Goal: Information Seeking & Learning: Learn about a topic

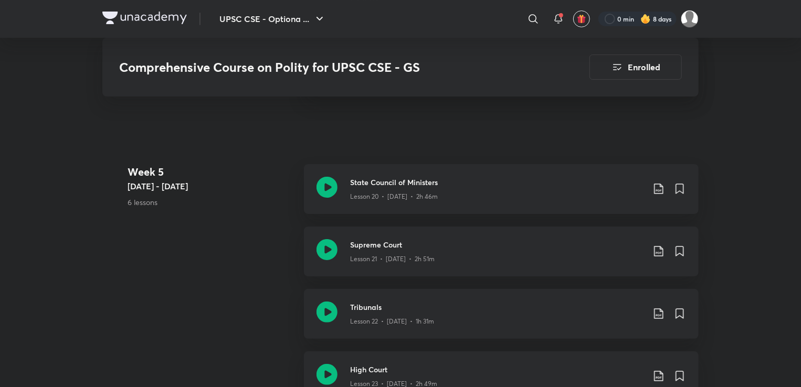
scroll to position [1924, 0]
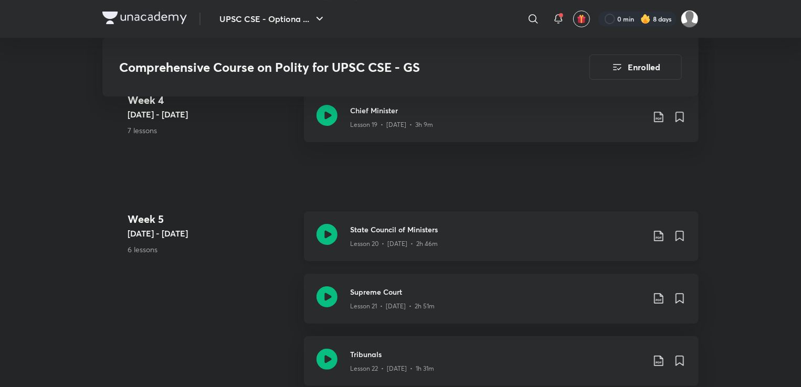
click at [406, 244] on p "Lesson 20 • [DATE] • 2h 46m" at bounding box center [394, 243] width 88 height 9
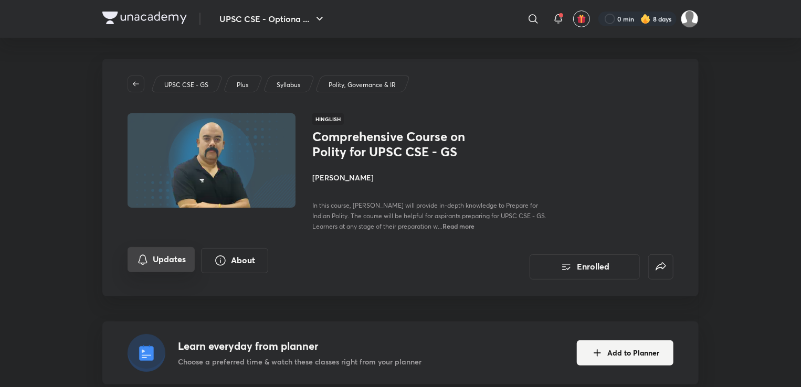
click at [146, 258] on icon "Updates" at bounding box center [142, 260] width 13 height 13
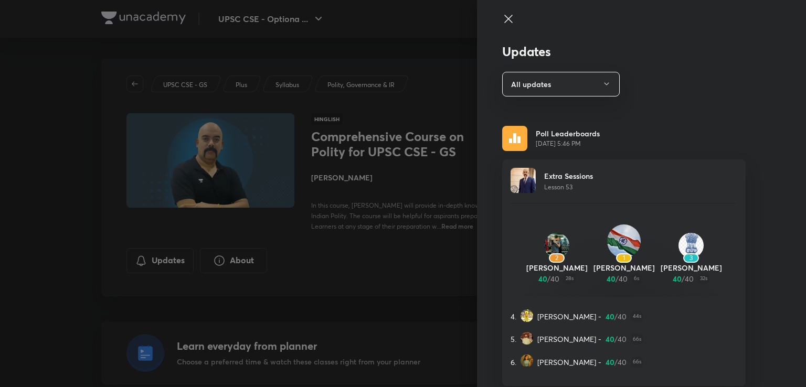
drag, startPoint x: 36, startPoint y: 265, endPoint x: 0, endPoint y: 262, distance: 35.8
click at [0, 262] on div at bounding box center [403, 193] width 806 height 387
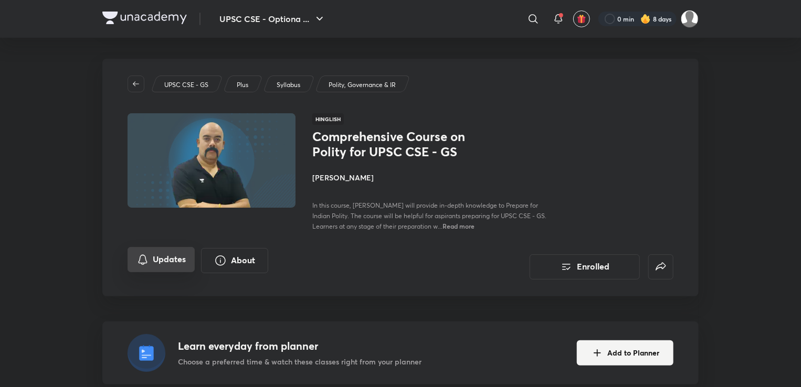
click at [161, 267] on button "Updates" at bounding box center [161, 259] width 67 height 25
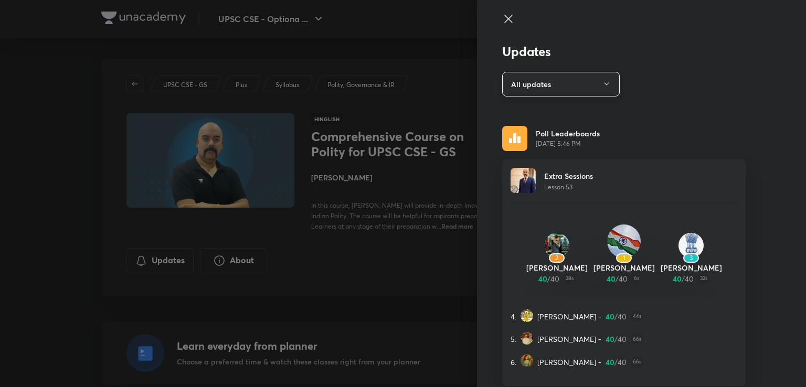
click at [556, 77] on button "All updates" at bounding box center [561, 84] width 118 height 25
click at [541, 155] on span "Attachments" at bounding box center [555, 154] width 109 height 11
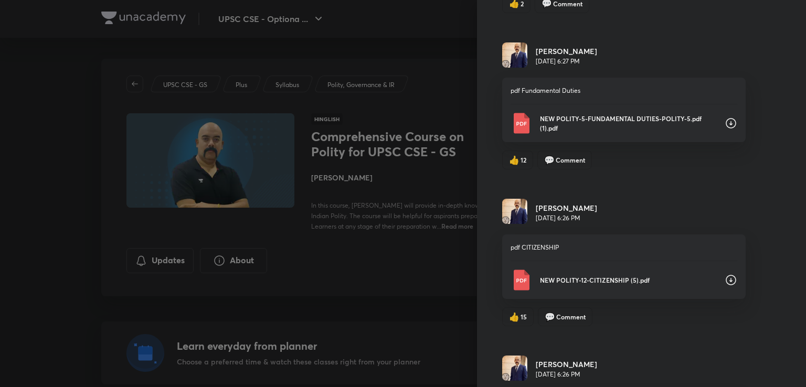
scroll to position [880, 0]
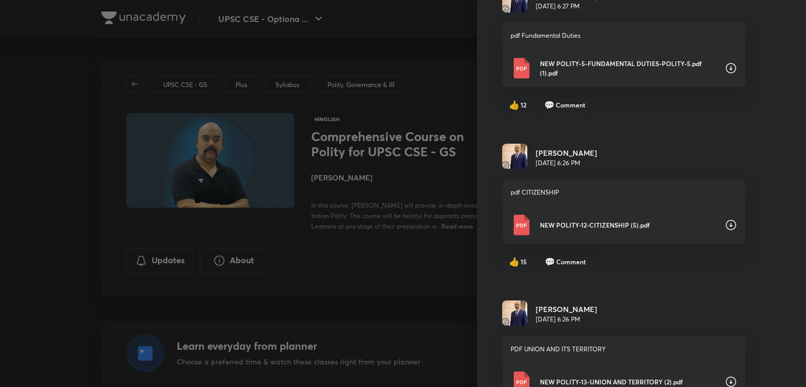
click at [583, 227] on div "NEW POLITY-12-CITIZENSHIP (5).pdf" at bounding box center [624, 225] width 227 height 21
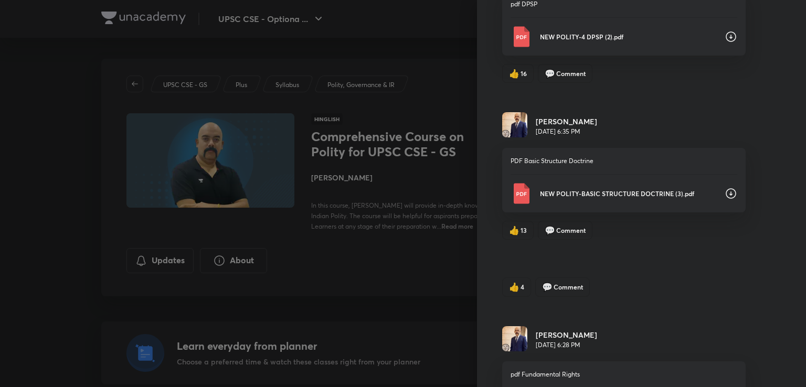
scroll to position [180, 0]
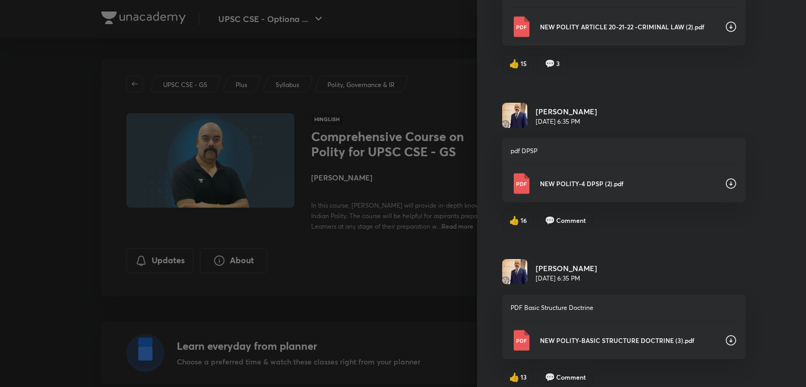
click at [585, 188] on div "NEW POLITY-4 DPSP (2).pdf" at bounding box center [624, 183] width 227 height 21
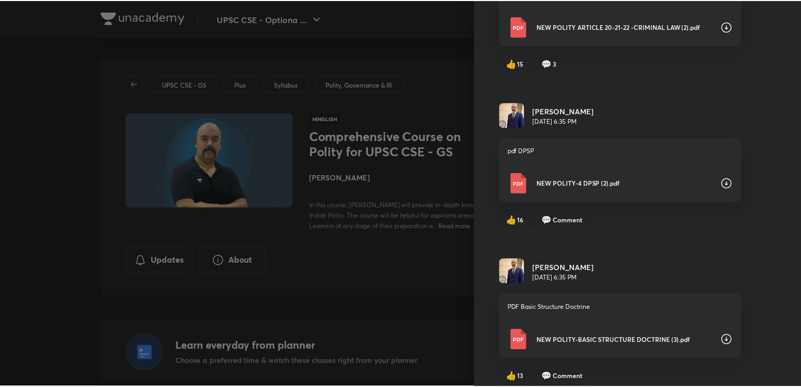
scroll to position [0, 0]
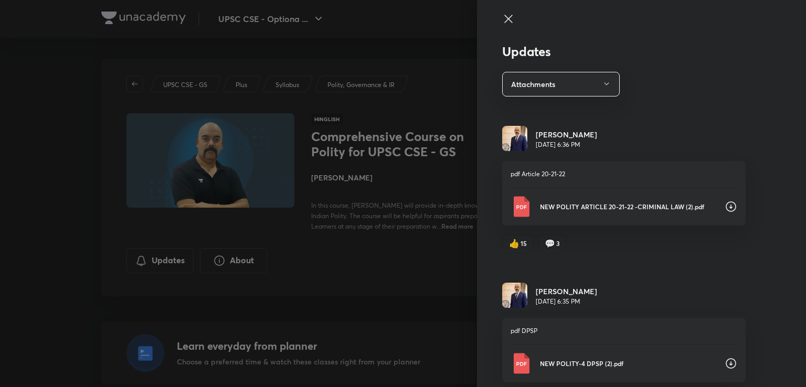
click at [621, 208] on p "NEW POLITY ARTICLE 20-21-22 -CRIMINAL LAW (2).pdf" at bounding box center [628, 206] width 176 height 9
click at [502, 24] on icon at bounding box center [508, 19] width 13 height 13
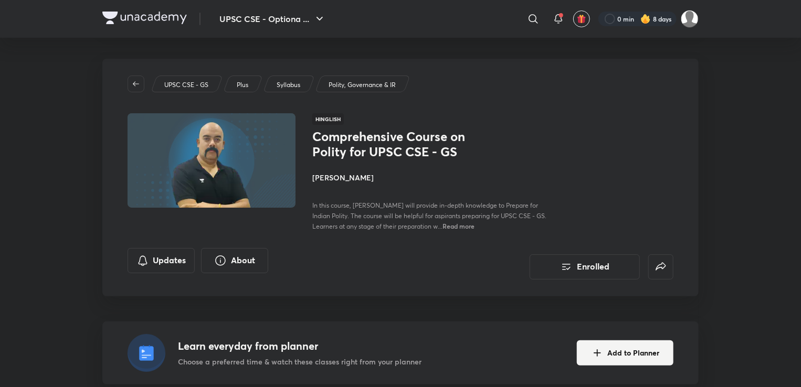
drag, startPoint x: 288, startPoint y: 148, endPoint x: 162, endPoint y: 181, distance: 130.2
click at [163, 181] on img at bounding box center [211, 160] width 171 height 97
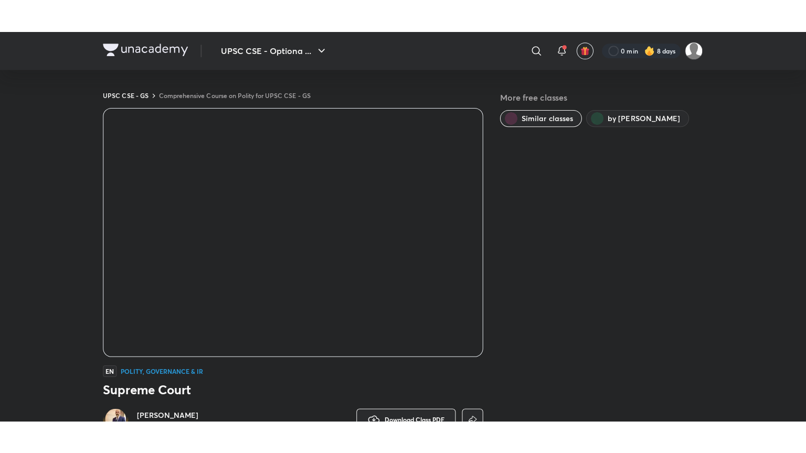
scroll to position [338, 0]
